Goal: Task Accomplishment & Management: Manage account settings

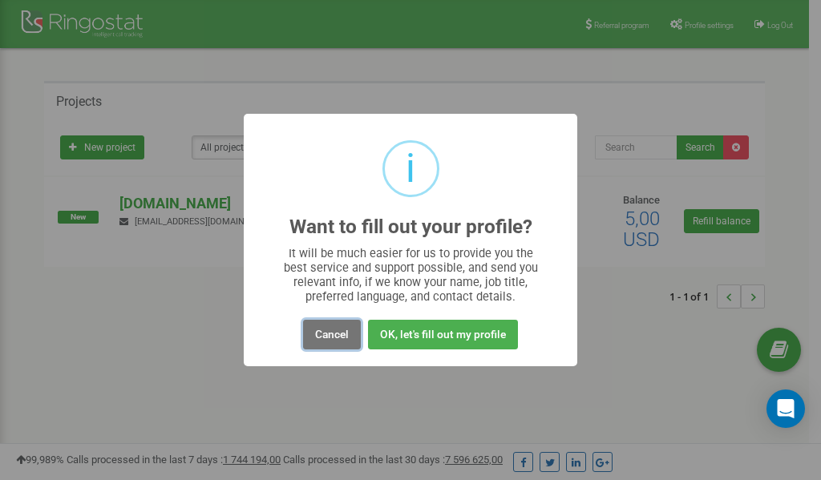
click at [338, 337] on button "Cancel" at bounding box center [332, 335] width 58 height 30
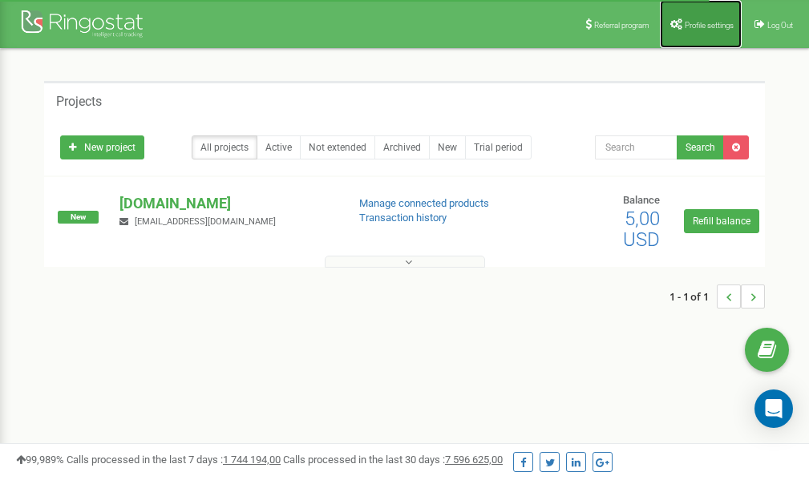
click at [696, 18] on link "Profile settings" at bounding box center [701, 24] width 82 height 48
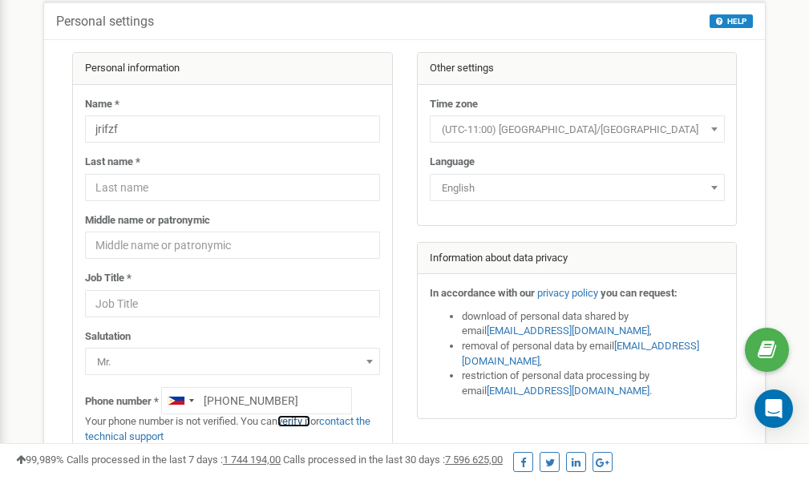
click at [299, 421] on link "verify it" at bounding box center [293, 421] width 33 height 12
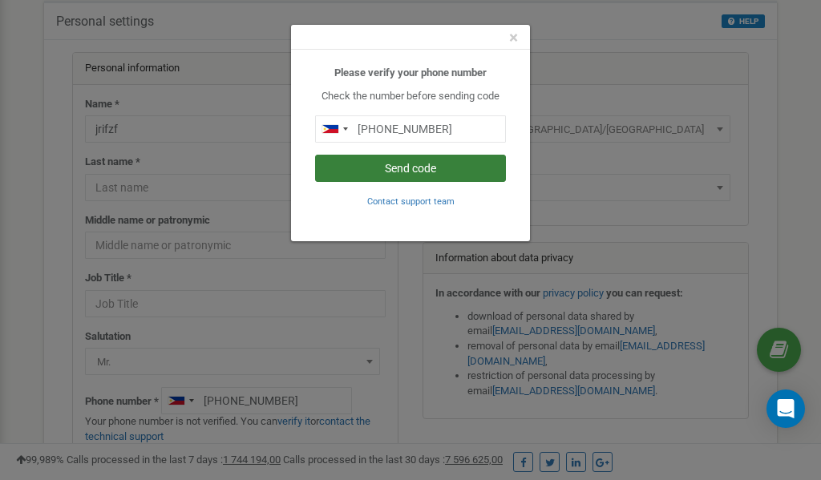
click at [414, 168] on button "Send code" at bounding box center [410, 168] width 191 height 27
